Goal: Transaction & Acquisition: Purchase product/service

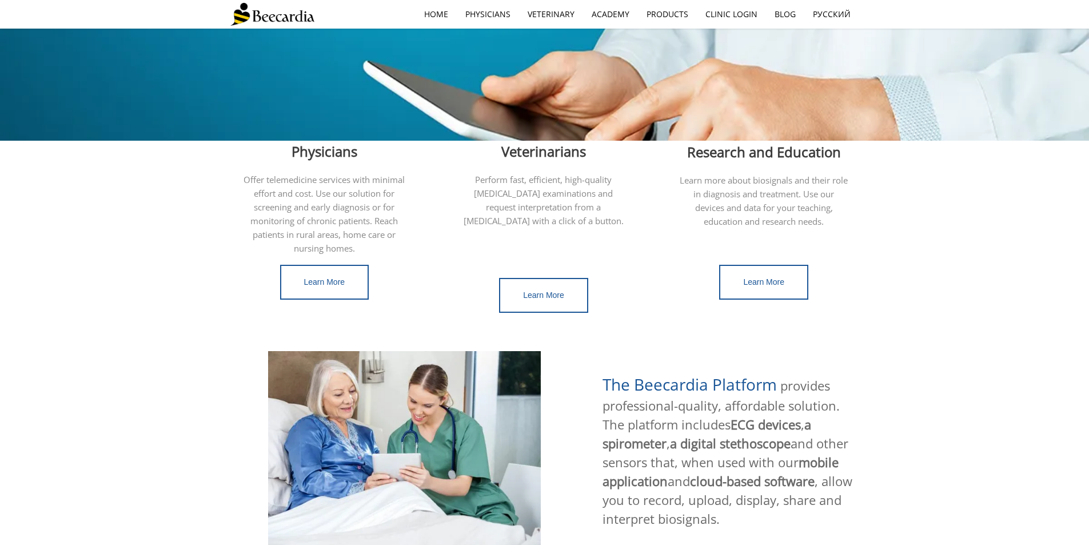
scroll to position [286, 0]
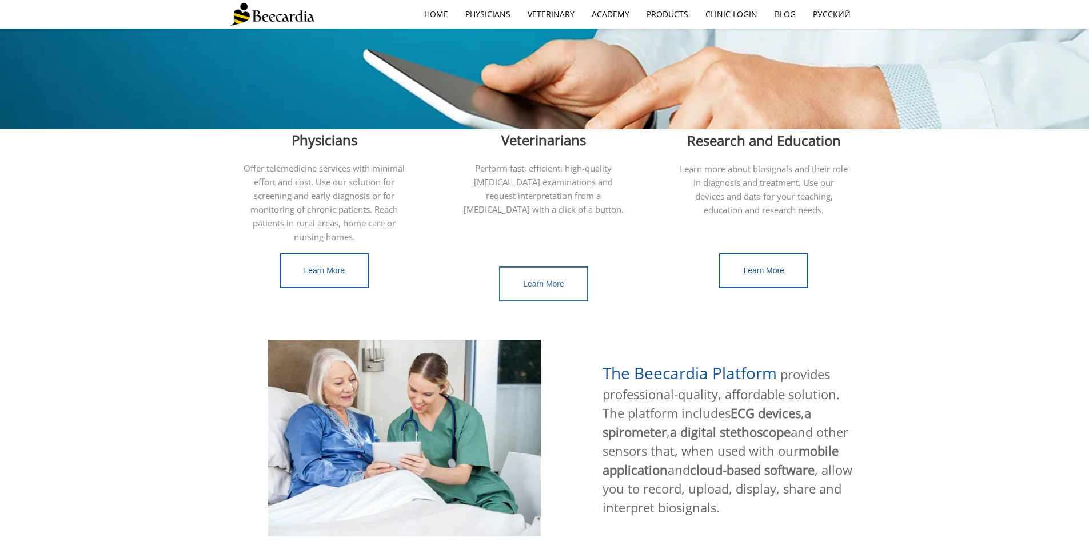
drag, startPoint x: 535, startPoint y: 274, endPoint x: 544, endPoint y: 276, distance: 9.4
click at [535, 279] on span "Learn More" at bounding box center [543, 283] width 41 height 9
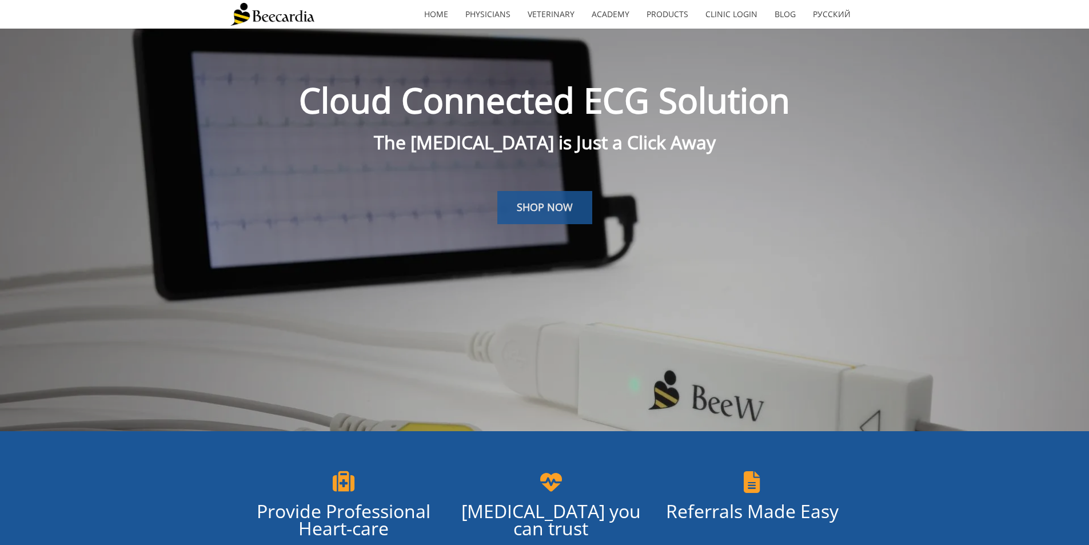
click at [561, 206] on span "SHOP NOW" at bounding box center [545, 207] width 56 height 14
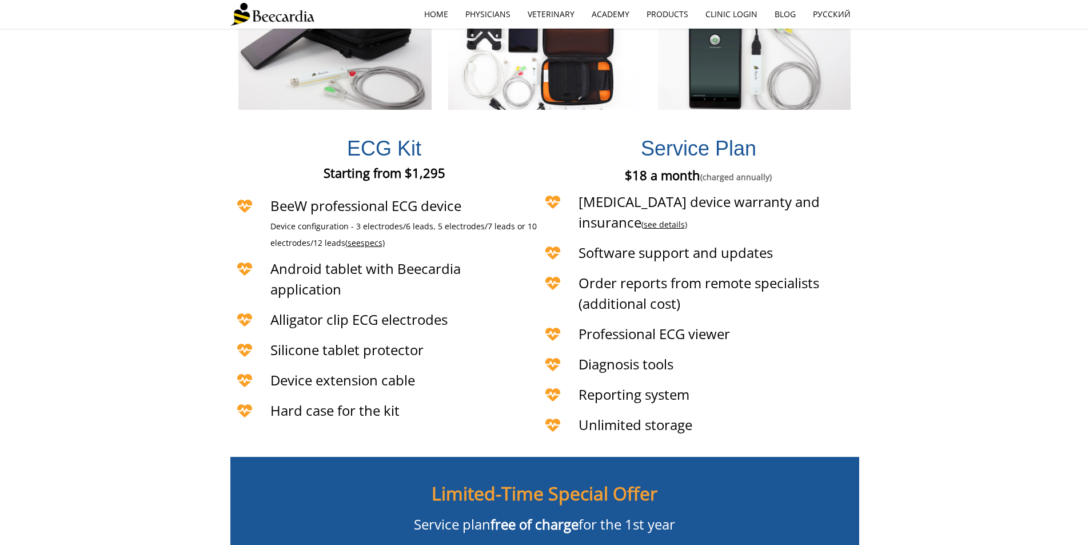
scroll to position [2754, 0]
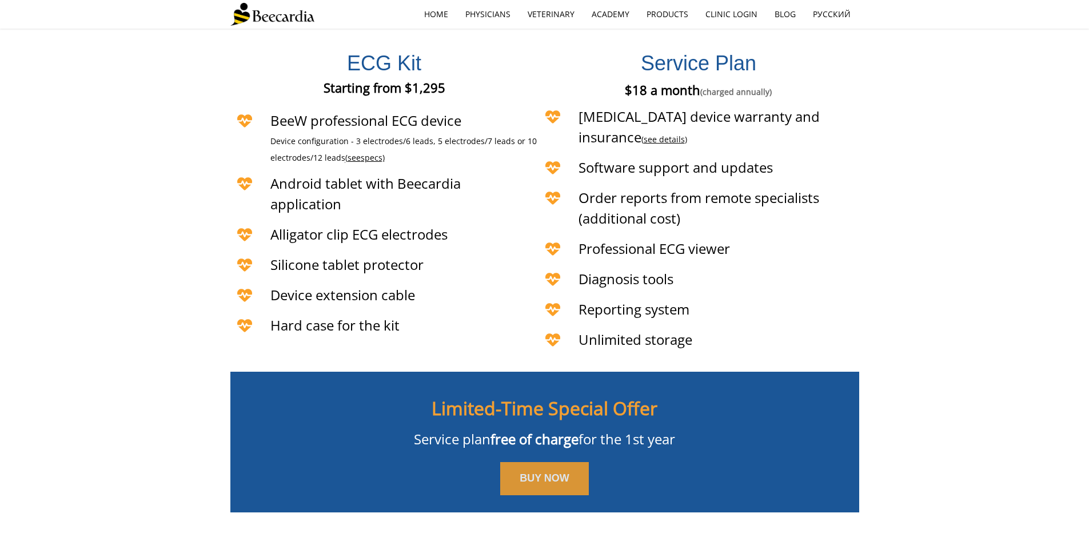
click at [563, 462] on link "BUY NOW" at bounding box center [544, 478] width 89 height 33
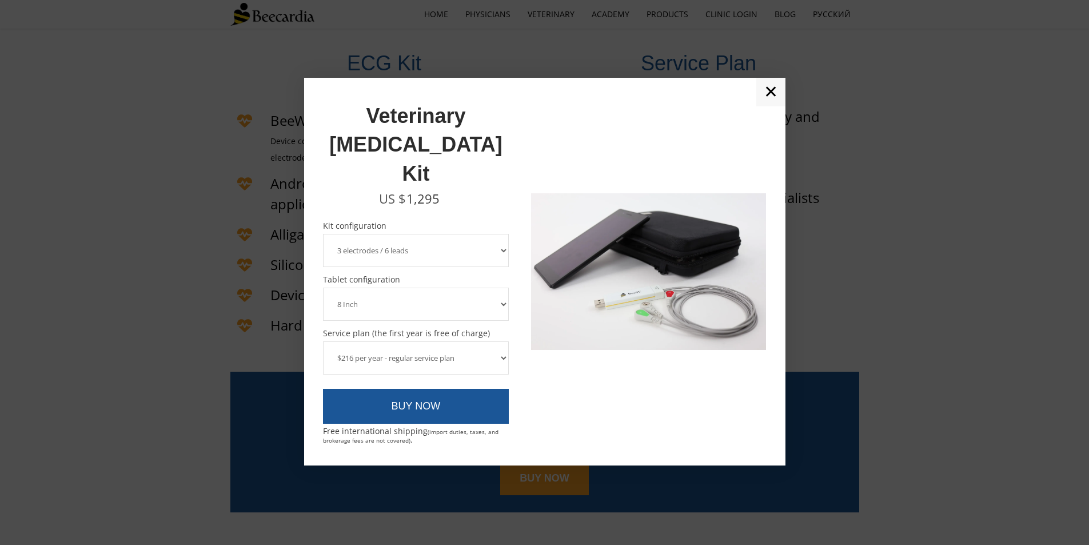
click at [423, 234] on select "3 electrodes / 6 leads 5 electrodes / 7 leads" at bounding box center [416, 250] width 186 height 33
select select "5 electrodes / 7 leads"
click at [323, 234] on select "3 electrodes / 6 leads 5 electrodes / 7 leads" at bounding box center [416, 250] width 186 height 33
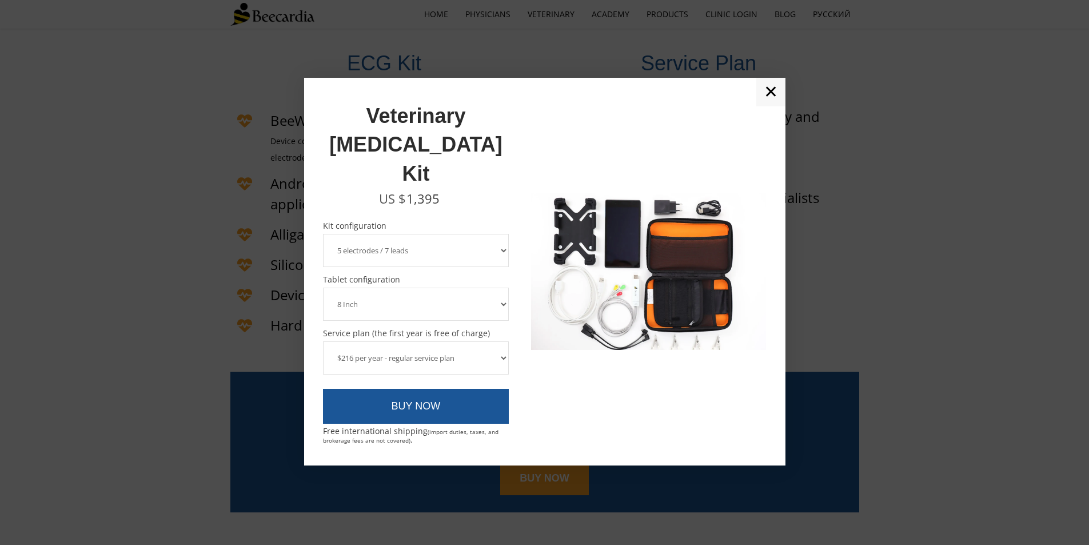
click at [397, 288] on select "8 Inch 10 Inch" at bounding box center [416, 304] width 186 height 33
select select "10 Inch"
click at [323, 288] on select "8 Inch 10 Inch" at bounding box center [416, 304] width 186 height 33
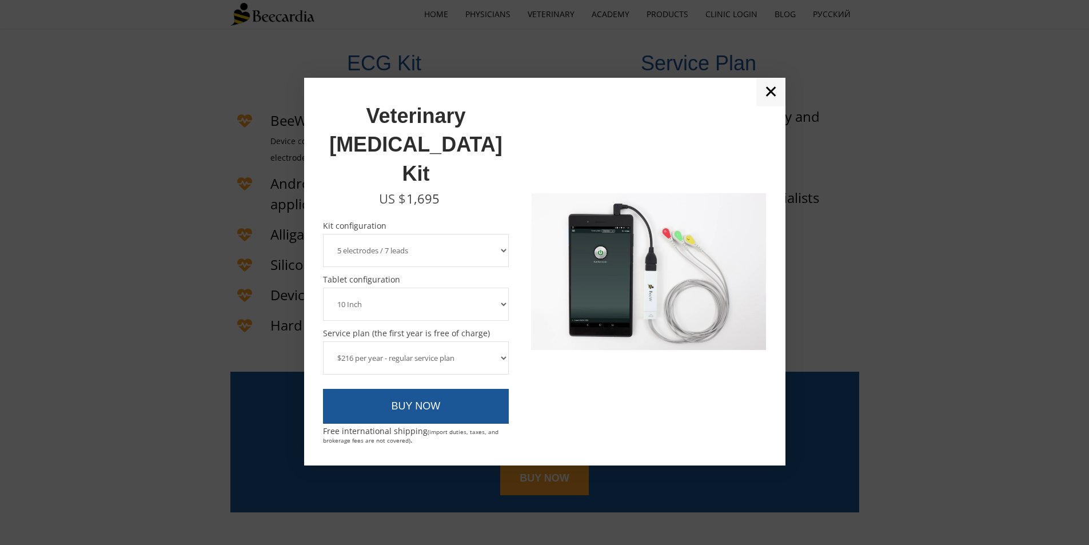
click at [462, 341] on select "$216 per year - regular service plan $120 per year - plan without the device in…" at bounding box center [416, 357] width 186 height 33
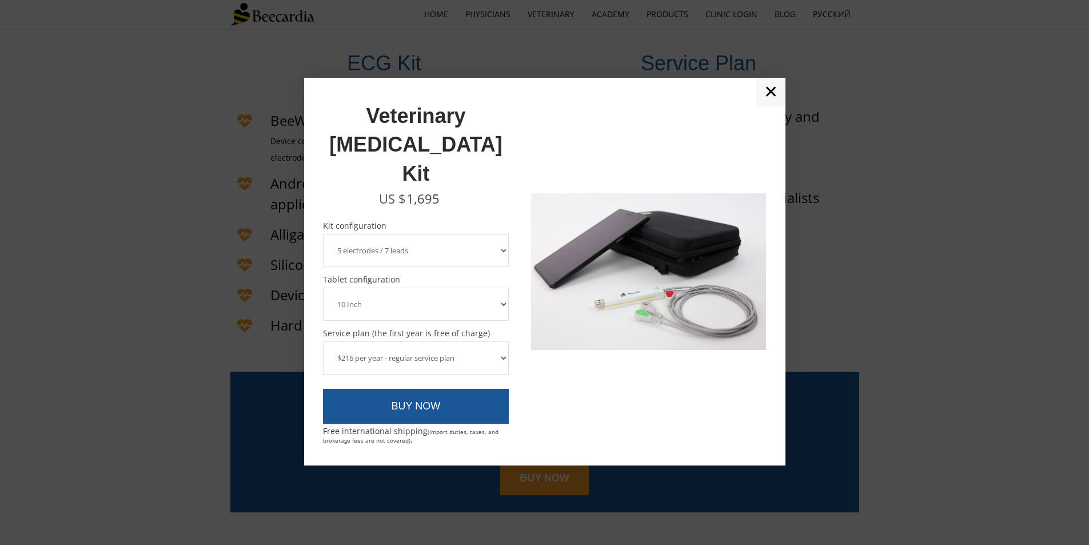
click at [323, 341] on select "$216 per year - regular service plan $120 per year - plan without the device in…" at bounding box center [416, 357] width 186 height 33
click at [466, 389] on link "BUY NOW" at bounding box center [416, 406] width 186 height 35
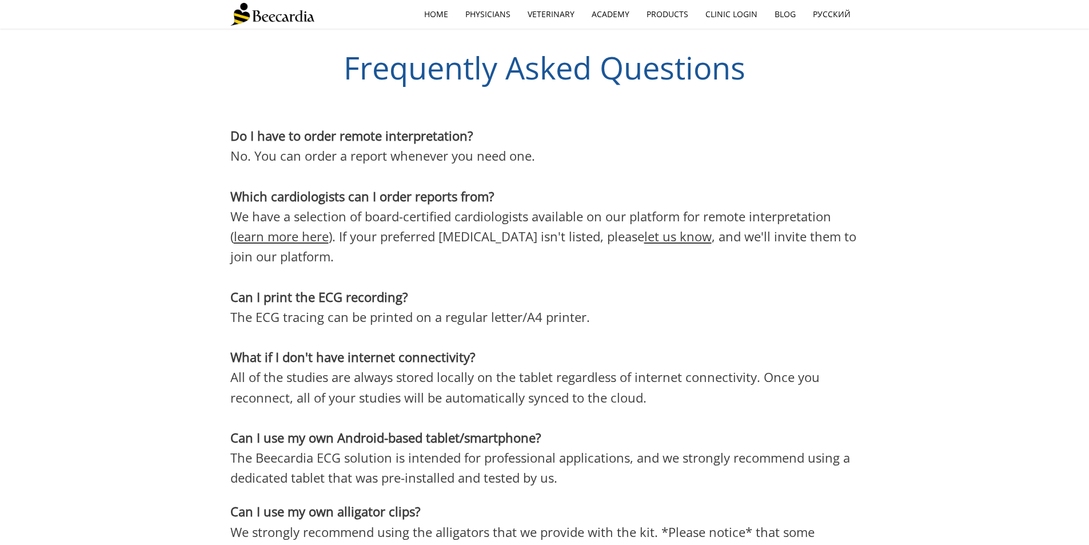
scroll to position [3230, 0]
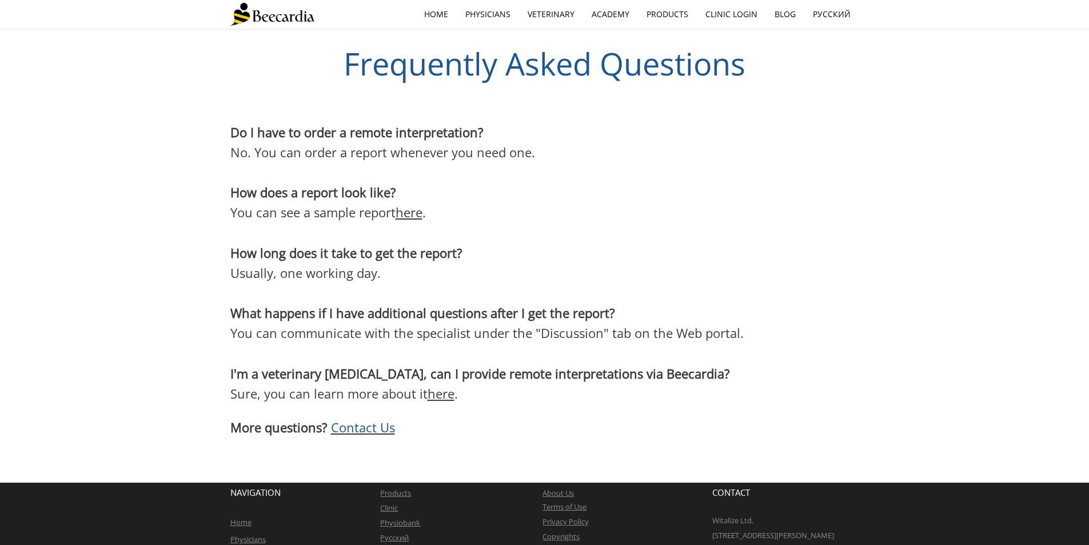
scroll to position [2095, 0]
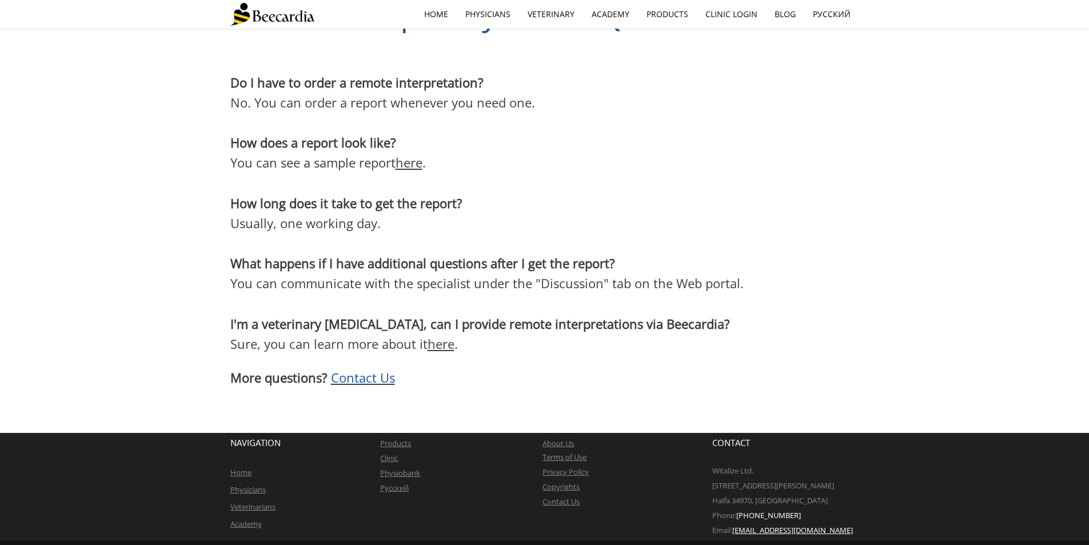
click at [410, 171] on link "here" at bounding box center [409, 162] width 27 height 17
